Goal: Information Seeking & Learning: Find specific fact

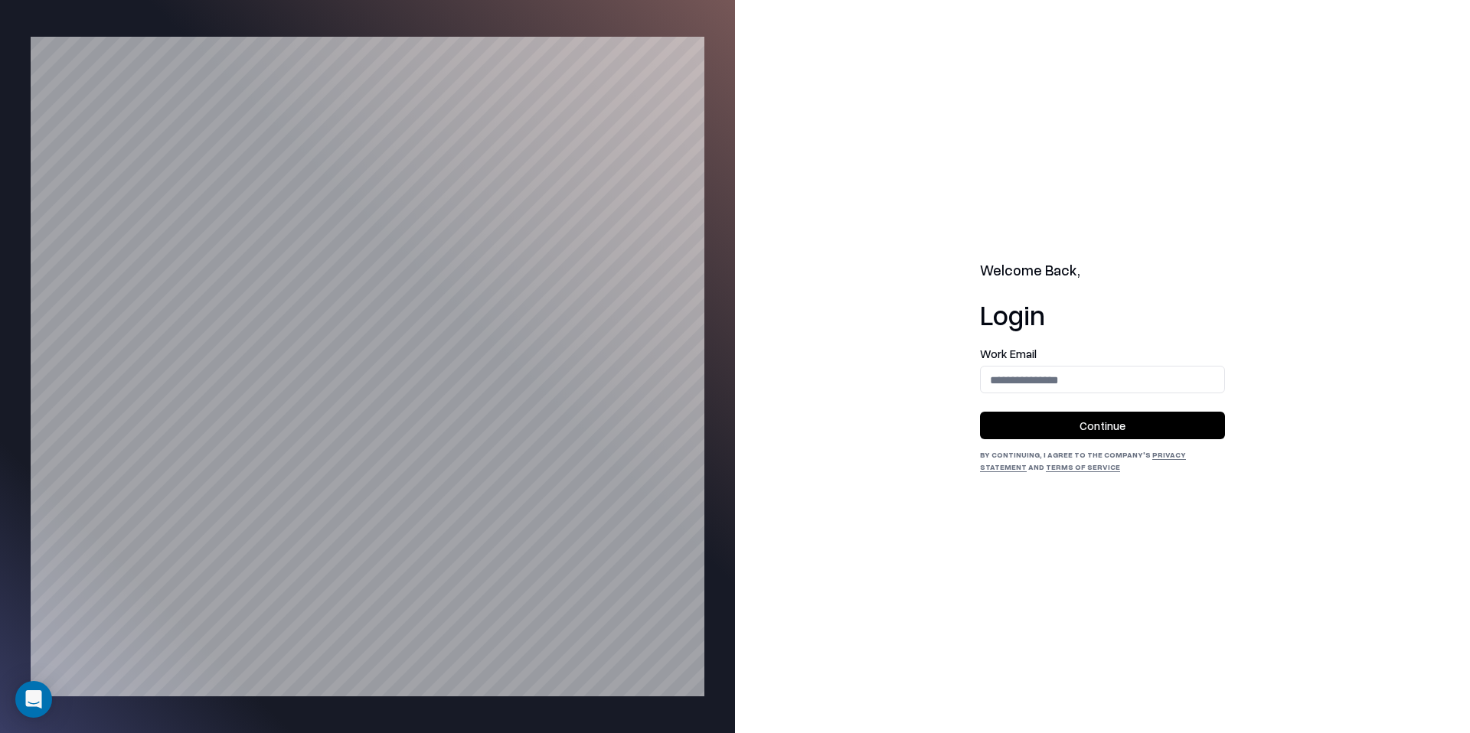
drag, startPoint x: 0, startPoint y: 0, endPoint x: 994, endPoint y: 69, distance: 996.0
click at [994, 69] on div "Welcome Back, Login Work Email Continue By continuing, I agree to the Company's…" at bounding box center [1102, 366] width 735 height 733
click at [1121, 377] on input "email" at bounding box center [1102, 380] width 243 height 28
type input "**********"
click at [1120, 426] on button "Continue" at bounding box center [1102, 426] width 245 height 28
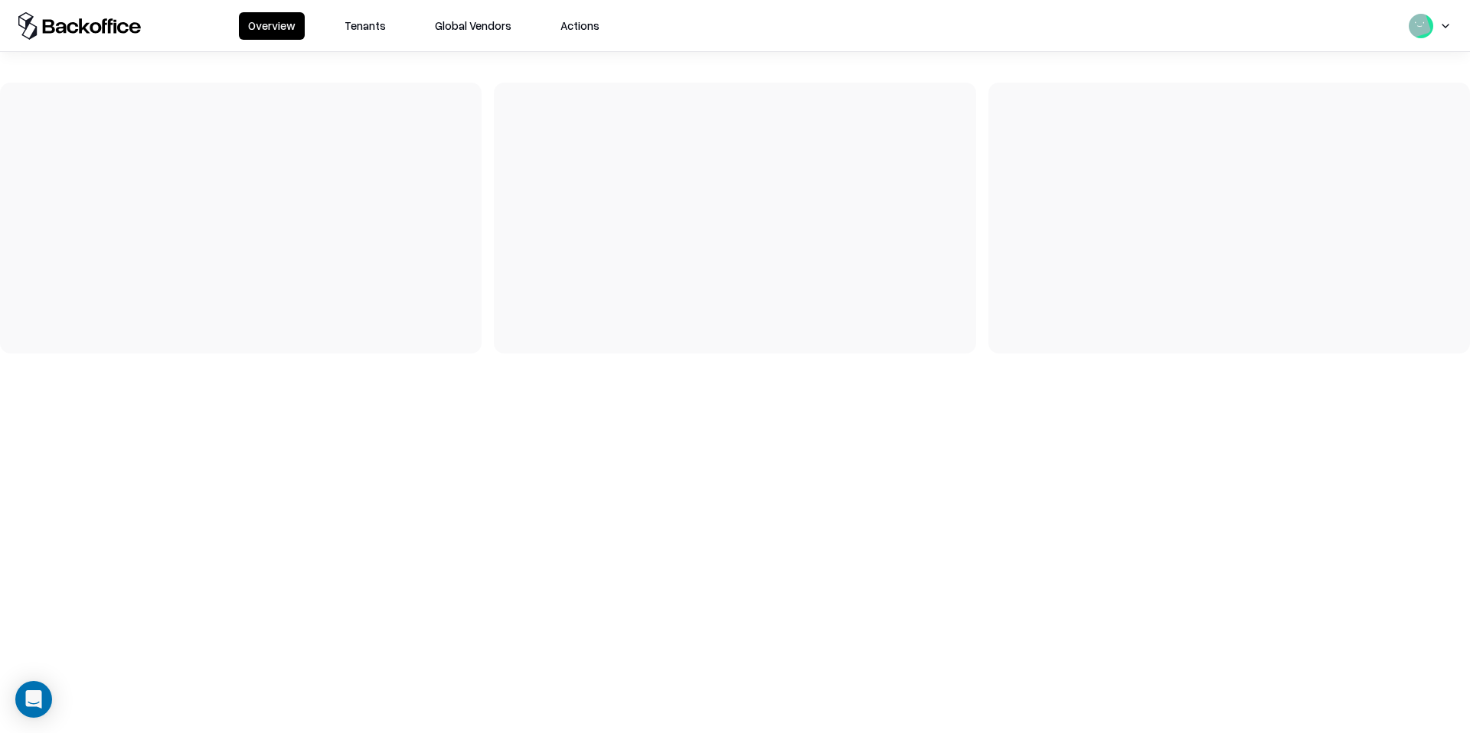
click at [354, 37] on button "Tenants" at bounding box center [365, 26] width 60 height 28
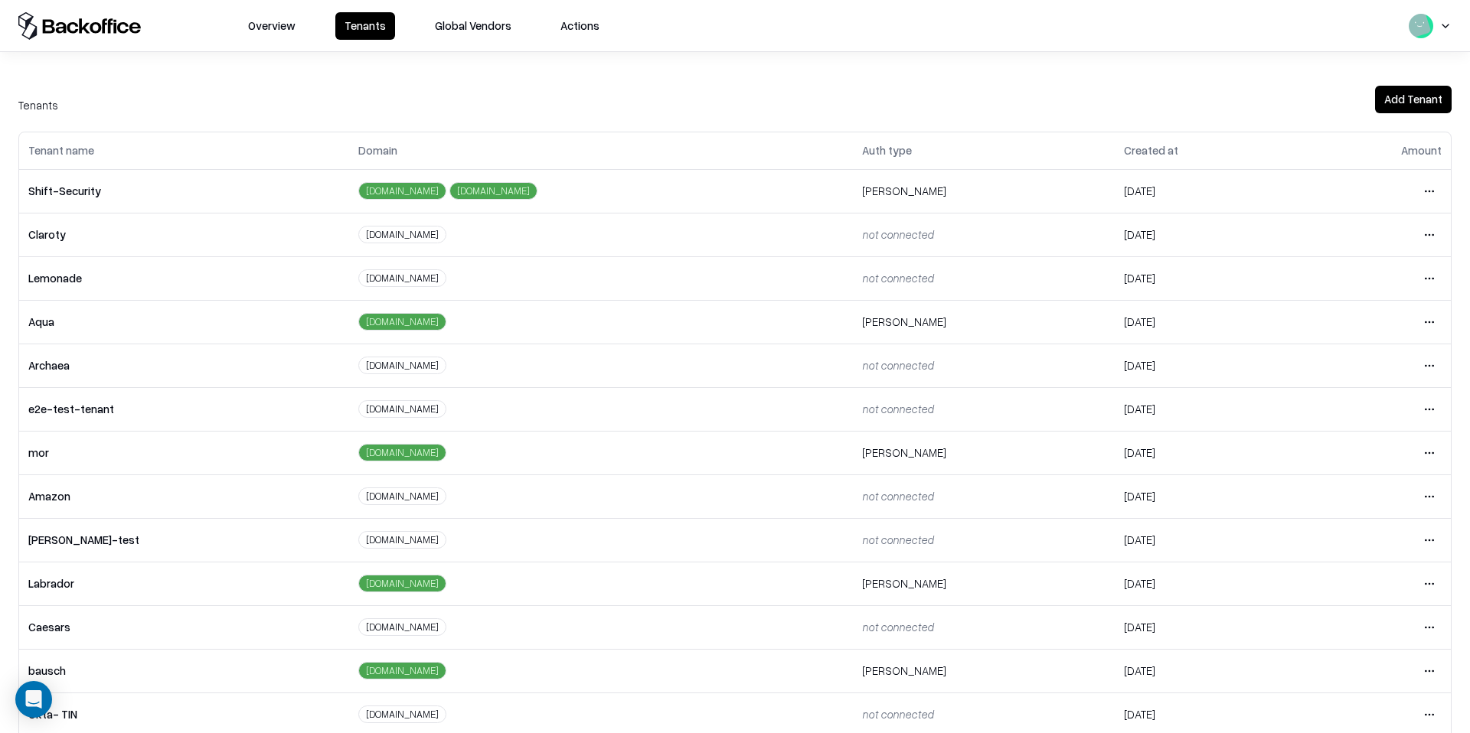
click at [1428, 664] on html "Overview Tenants Global Vendors Actions Tenants Add Tenant Tenant name Domain A…" at bounding box center [735, 366] width 1470 height 733
click at [1332, 610] on div "Login to tenant" at bounding box center [1364, 606] width 165 height 31
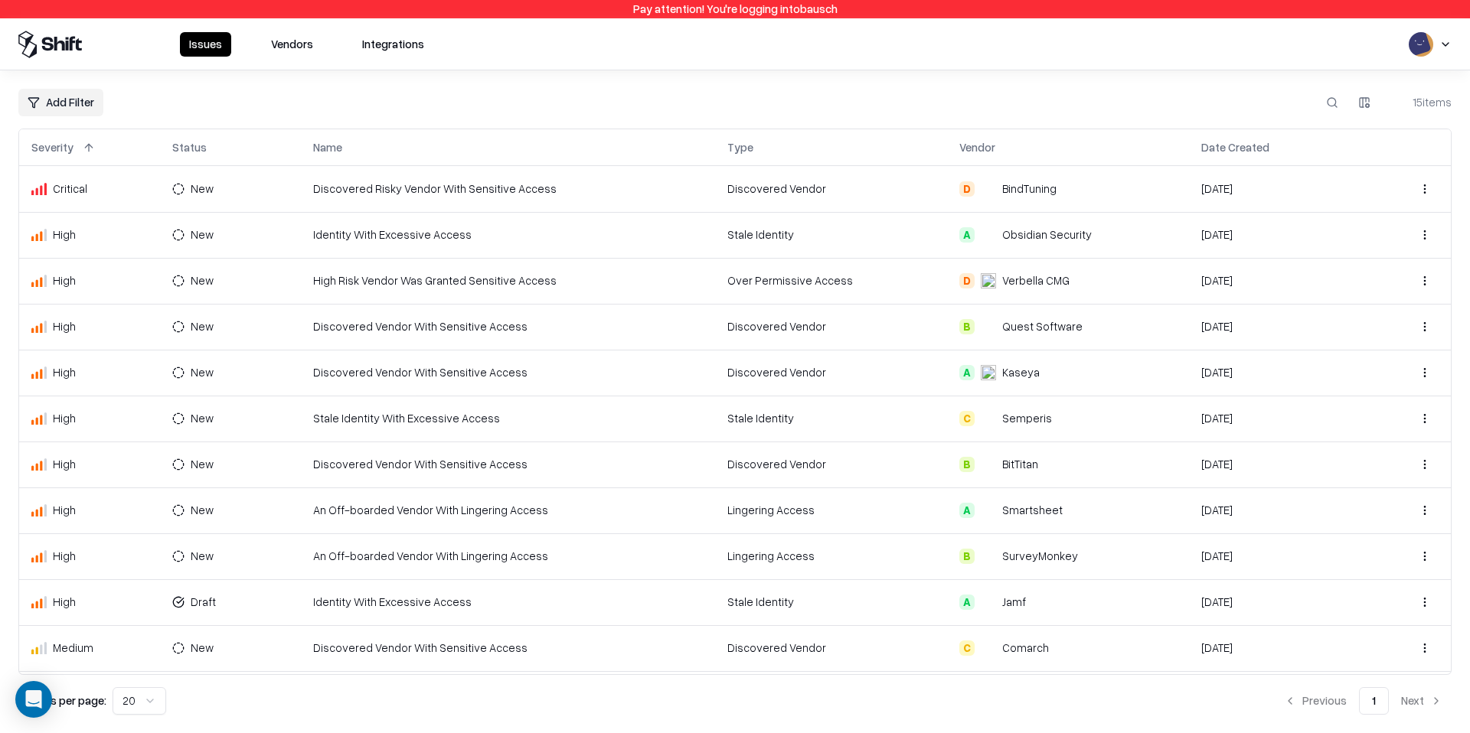
click at [291, 55] on button "Vendors" at bounding box center [292, 44] width 60 height 24
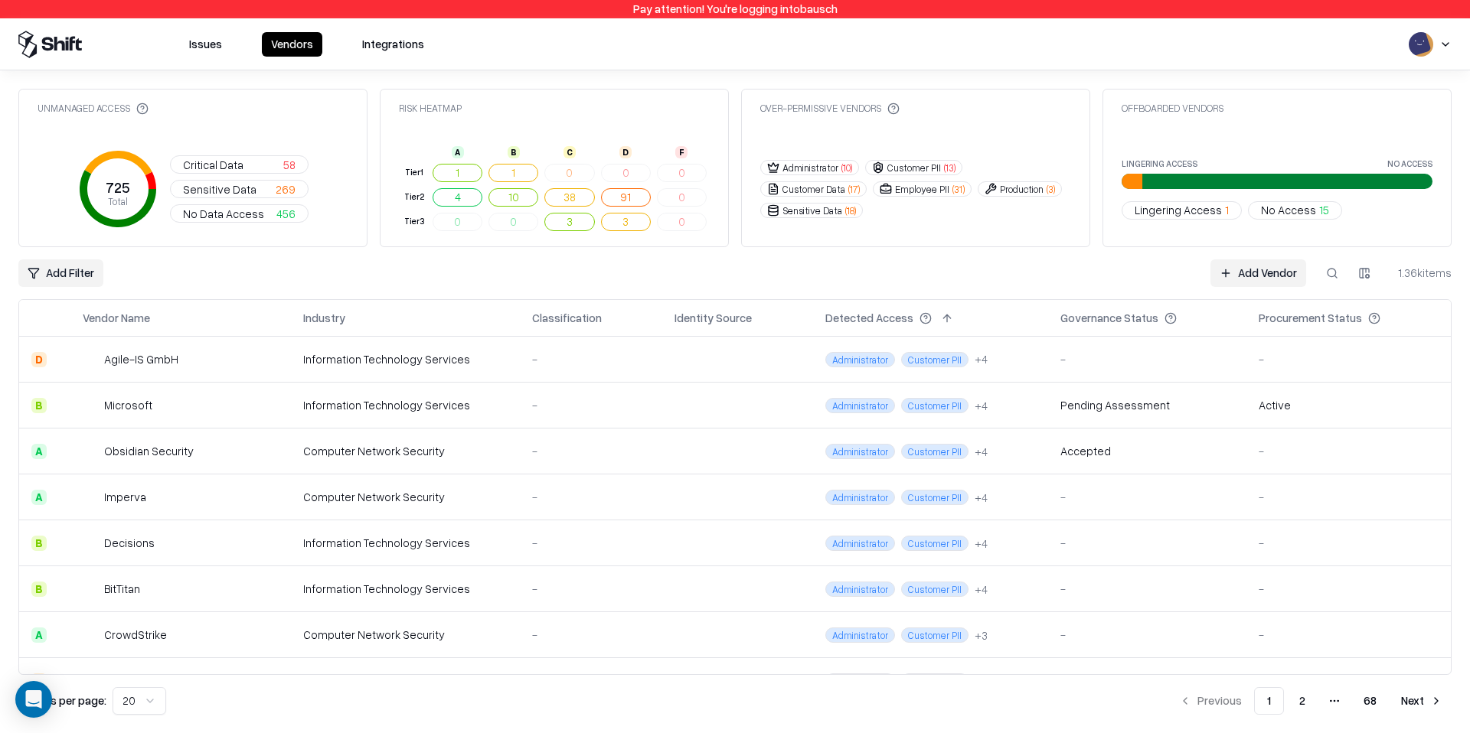
click at [1340, 276] on button at bounding box center [1332, 274] width 28 height 28
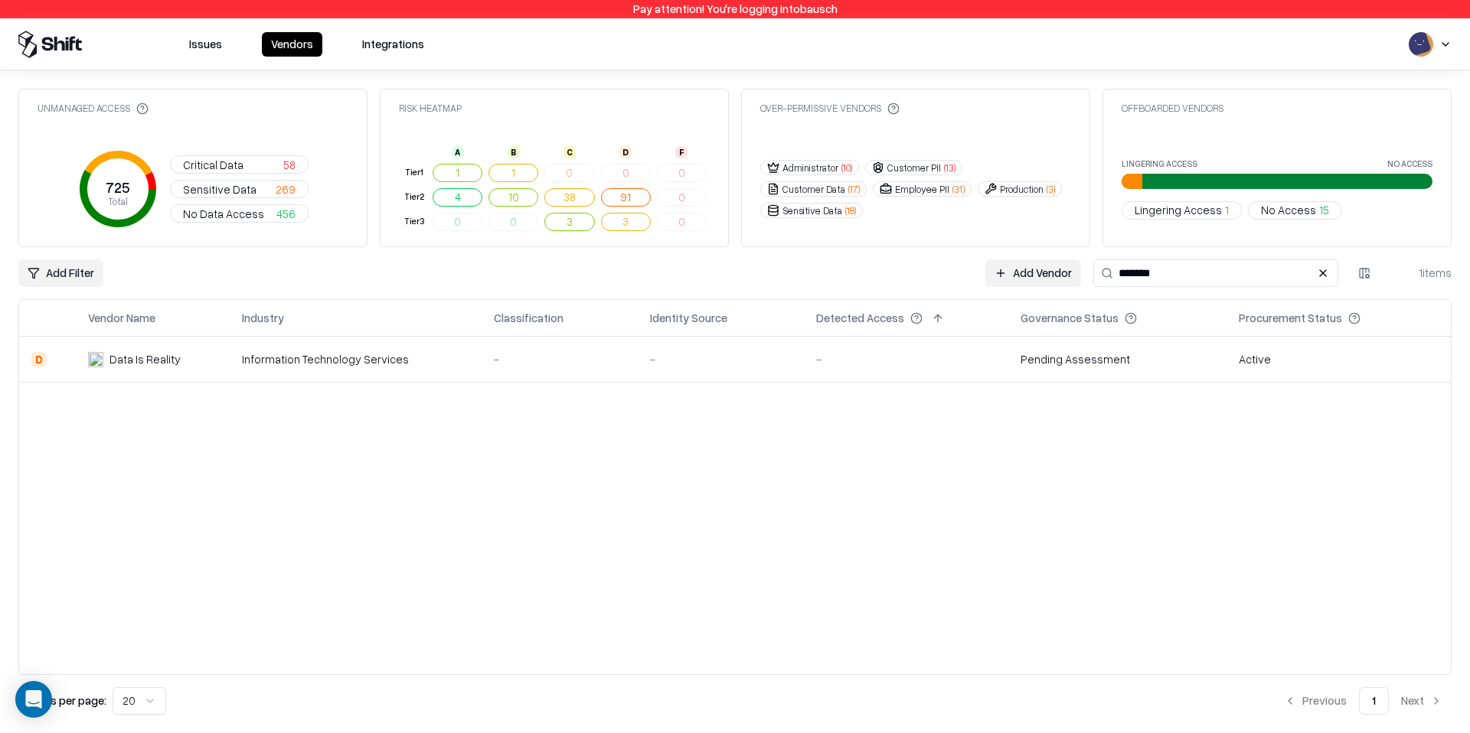
type input "*******"
click at [279, 361] on div "Information Technology Services" at bounding box center [355, 359] width 227 height 16
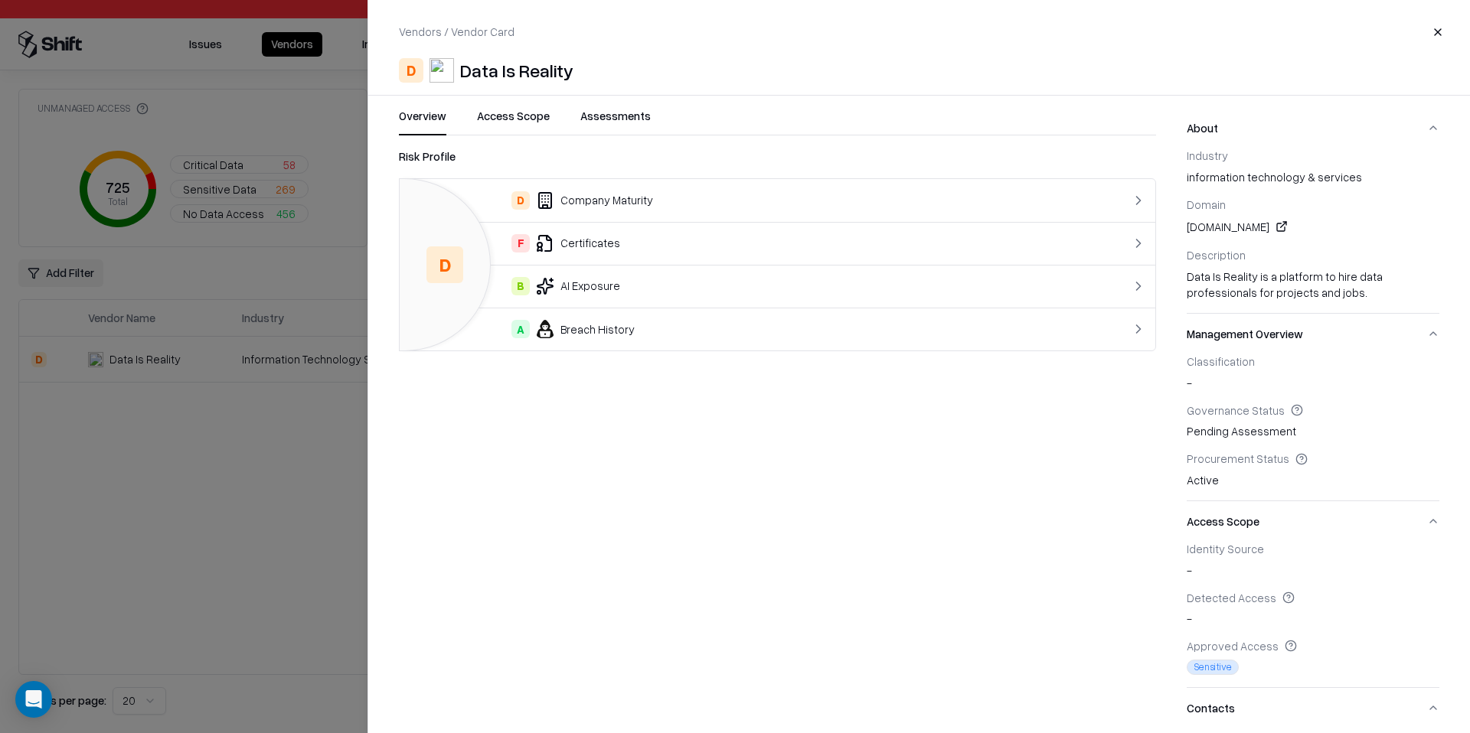
click at [503, 105] on div "Vendors / Vendor Card Close D Data Is Reality Overview Access Scope Assessments…" at bounding box center [918, 366] width 1102 height 733
click at [503, 107] on div "Vendors / Vendor Card Close D Data Is Reality Overview Access Scope Assessments…" at bounding box center [918, 366] width 1102 height 733
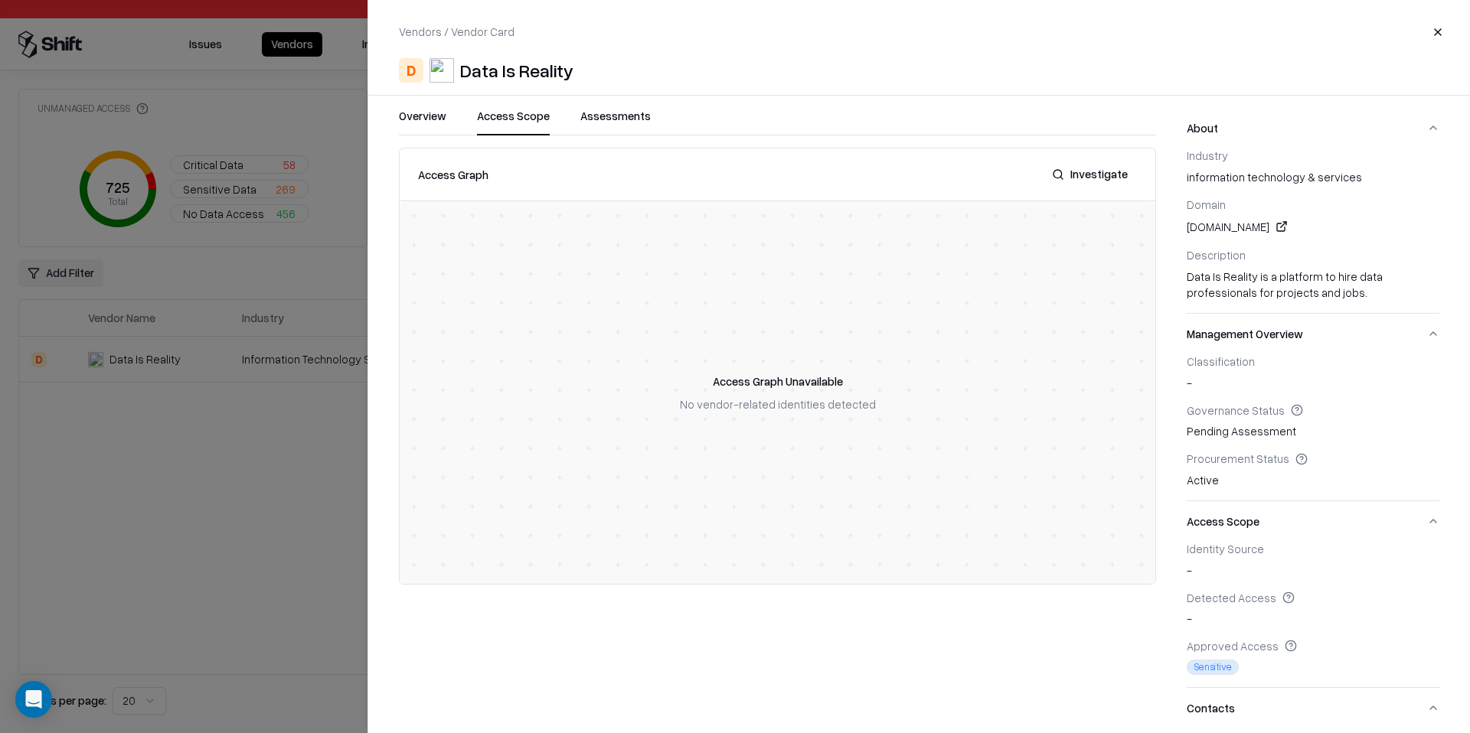
click at [500, 122] on button "Access Scope" at bounding box center [513, 122] width 73 height 28
click at [658, 113] on div "Overview Access Scope Assessments" at bounding box center [777, 122] width 757 height 28
click at [632, 113] on button "Assessments" at bounding box center [615, 122] width 70 height 28
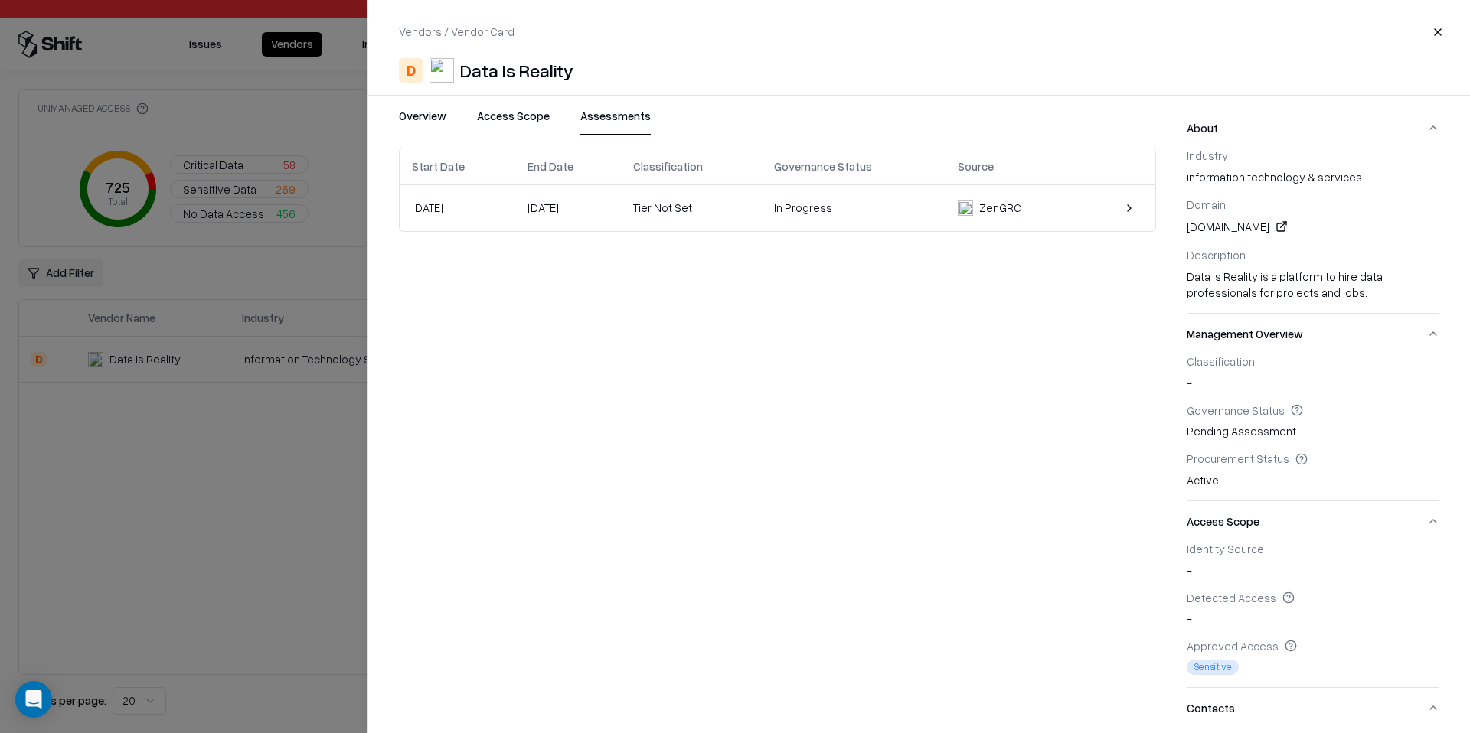
click at [1233, 220] on div "thedatareality.com" at bounding box center [1313, 226] width 253 height 18
copy div "thedatareality.com"
click at [1239, 224] on div "thedatareality.com" at bounding box center [1313, 226] width 253 height 18
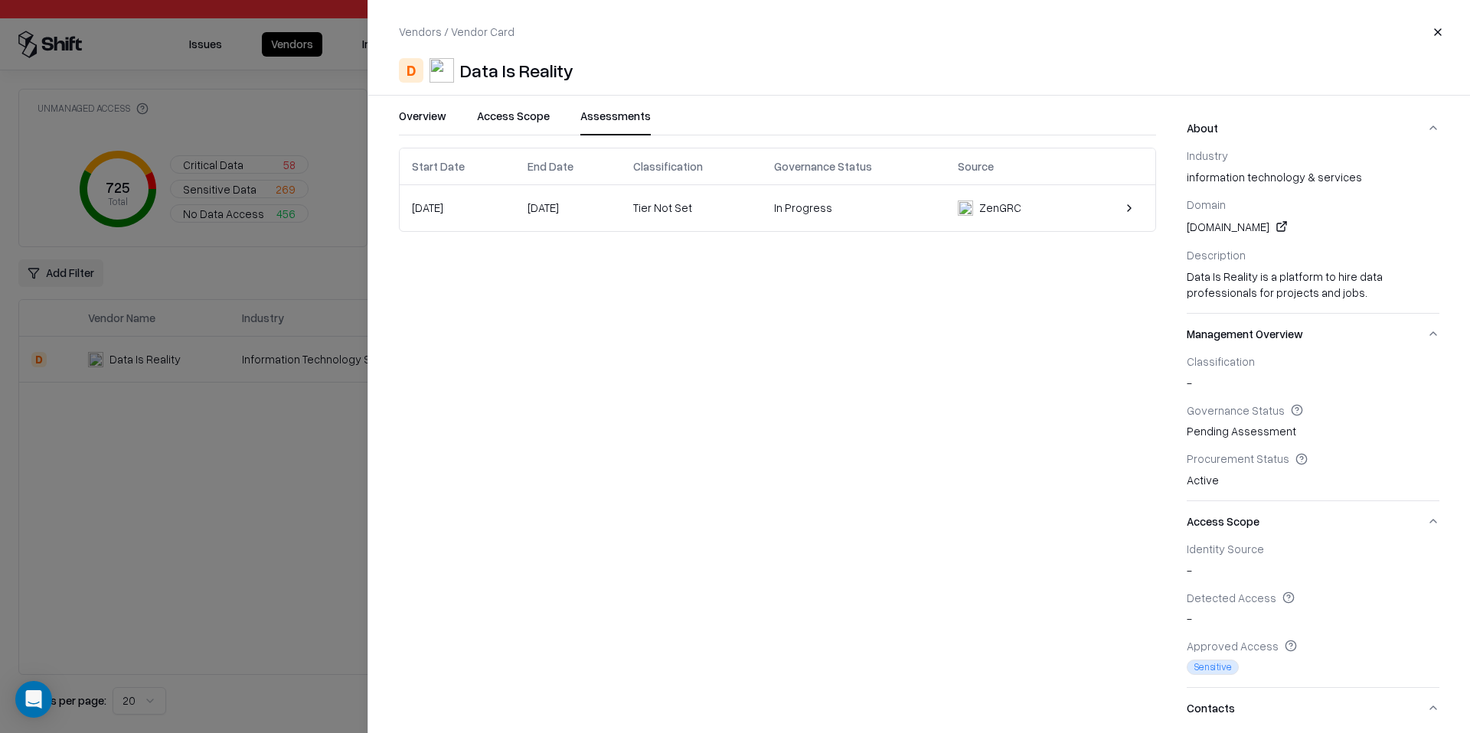
click at [1239, 224] on div "thedatareality.com" at bounding box center [1313, 226] width 253 height 18
click at [1265, 225] on div "thedatareality.com" at bounding box center [1313, 226] width 253 height 18
